Goal: Task Accomplishment & Management: Manage account settings

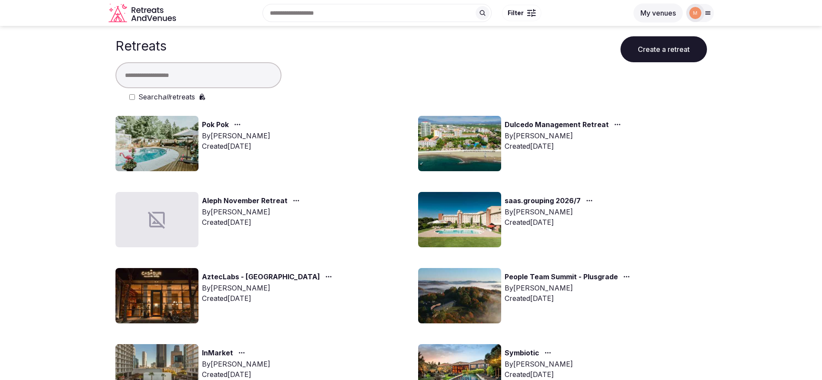
click at [253, 198] on link "Aleph November Retreat" at bounding box center [245, 200] width 86 height 11
click at [526, 124] on link "Dulcedo Management Retreat" at bounding box center [556, 124] width 104 height 11
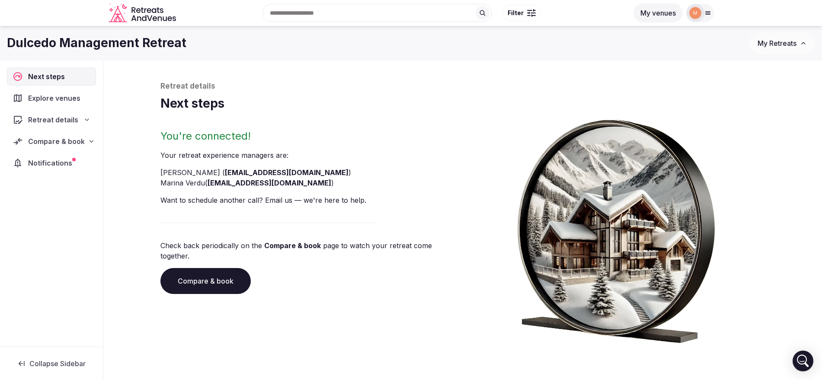
click at [78, 147] on div "Compare & book" at bounding box center [51, 141] width 89 height 18
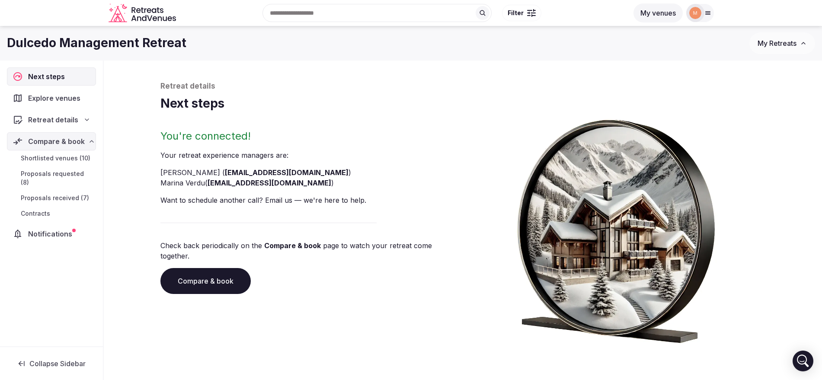
click at [77, 192] on link "Proposals received (7)" at bounding box center [51, 198] width 89 height 12
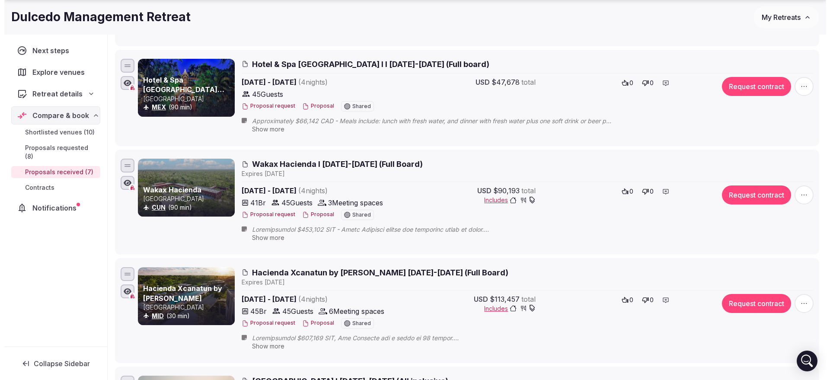
scroll to position [319, 0]
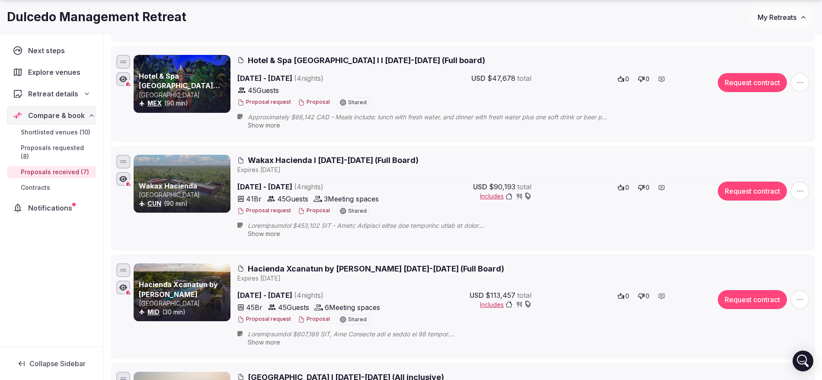
click at [317, 212] on button "Proposal" at bounding box center [314, 210] width 32 height 7
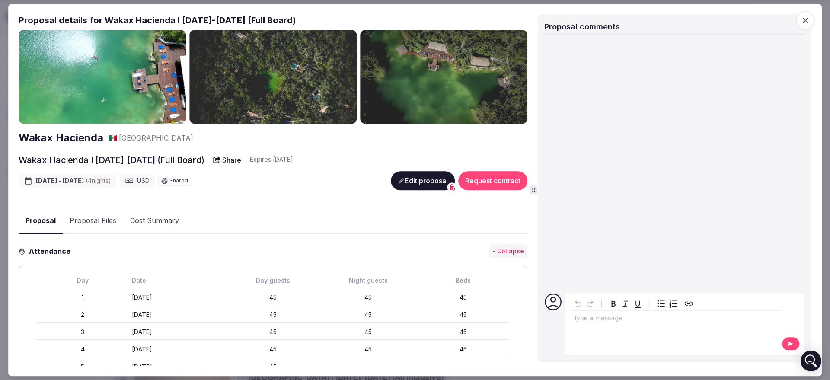
click at [403, 175] on button "Edit proposal" at bounding box center [423, 180] width 64 height 19
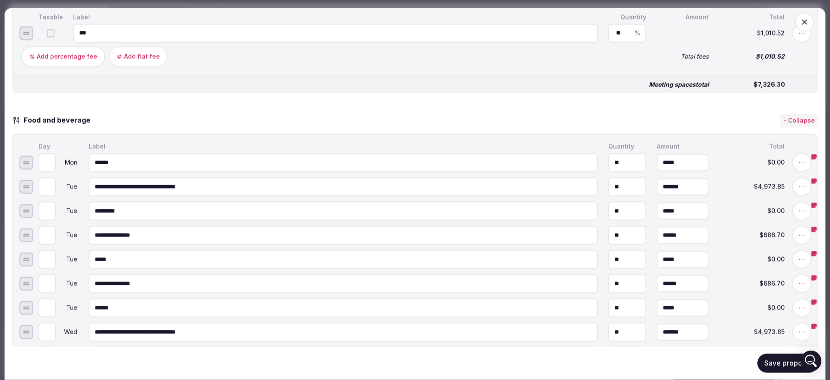
scroll to position [1145, 0]
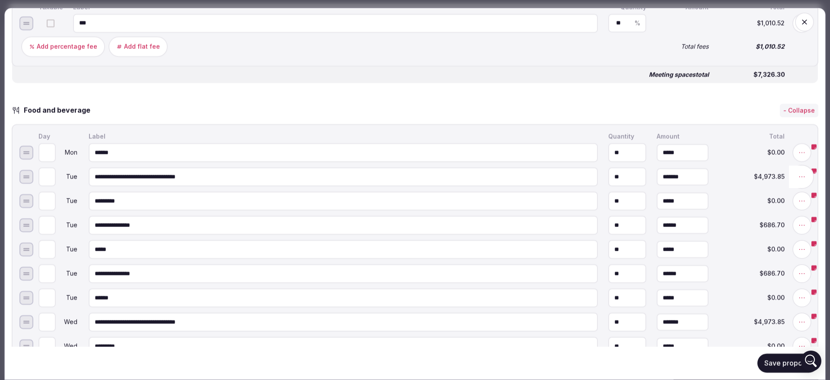
click at [798, 181] on icon at bounding box center [802, 176] width 9 height 9
click at [659, 183] on button "Duplicate line" at bounding box center [639, 177] width 60 height 16
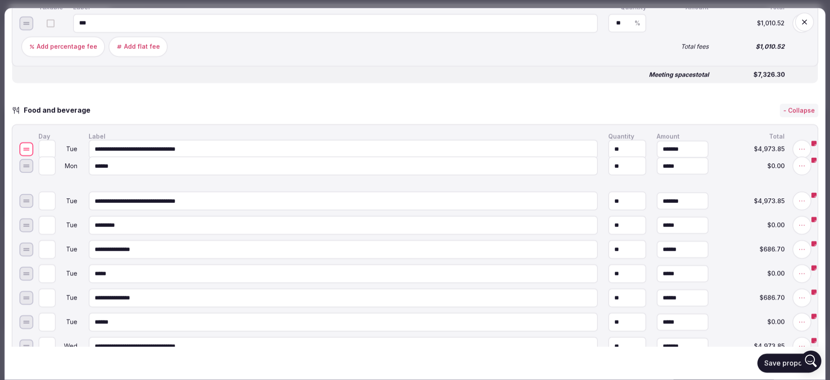
drag, startPoint x: 28, startPoint y: 205, endPoint x: 31, endPoint y: 152, distance: 53.3
click at [29, 149] on div at bounding box center [26, 148] width 6 height 1
click at [50, 156] on input "*" at bounding box center [46, 152] width 17 height 19
click at [50, 158] on input "*" at bounding box center [46, 152] width 17 height 19
type input "*"
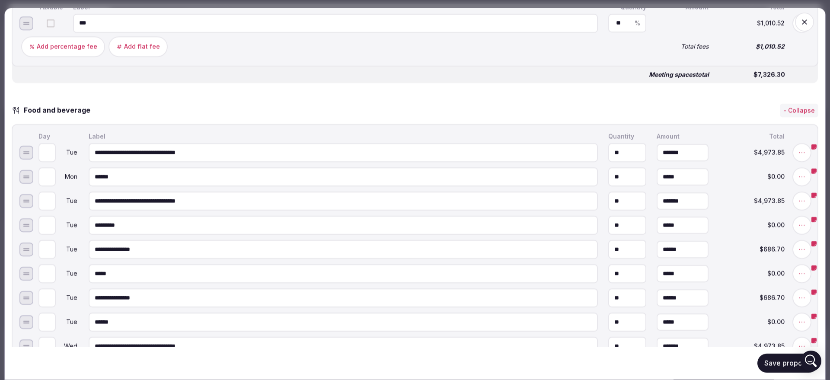
click at [50, 158] on input "*" at bounding box center [46, 152] width 17 height 19
click at [798, 181] on icon at bounding box center [802, 176] width 9 height 9
click at [649, 182] on button "Duplicate line" at bounding box center [640, 177] width 60 height 16
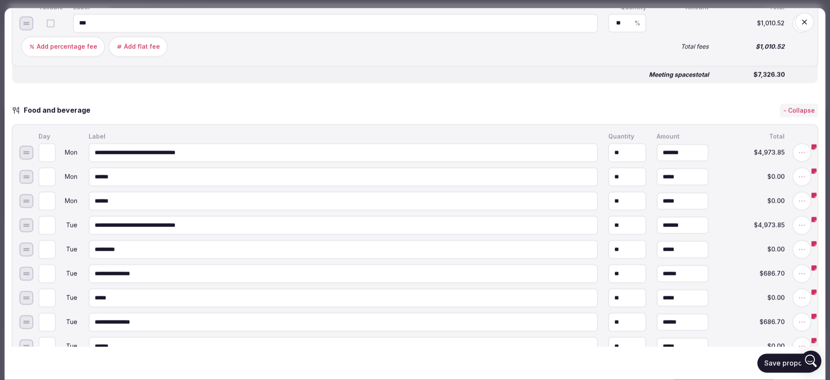
click at [183, 178] on input "******" at bounding box center [343, 176] width 509 height 19
type input "*****"
click at [775, 183] on button "Add note" at bounding box center [764, 177] width 45 height 16
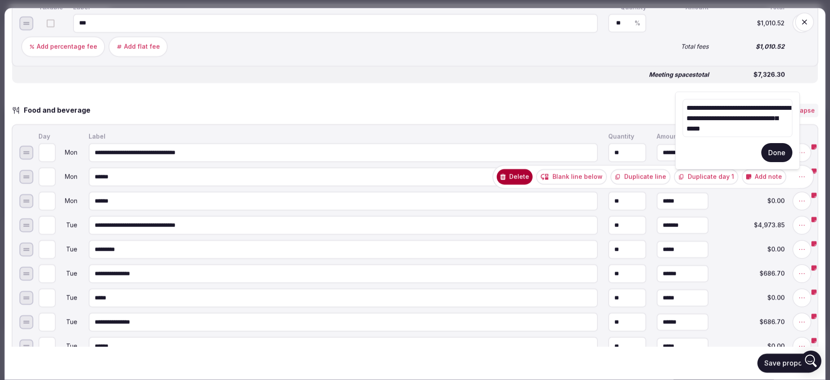
click at [775, 153] on button "Done" at bounding box center [776, 152] width 31 height 19
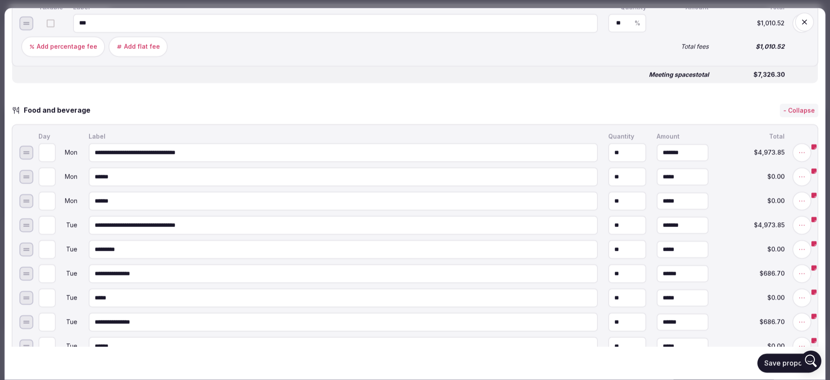
click at [785, 363] on button "Save proposal" at bounding box center [787, 363] width 61 height 19
